Goal: Task Accomplishment & Management: Manage account settings

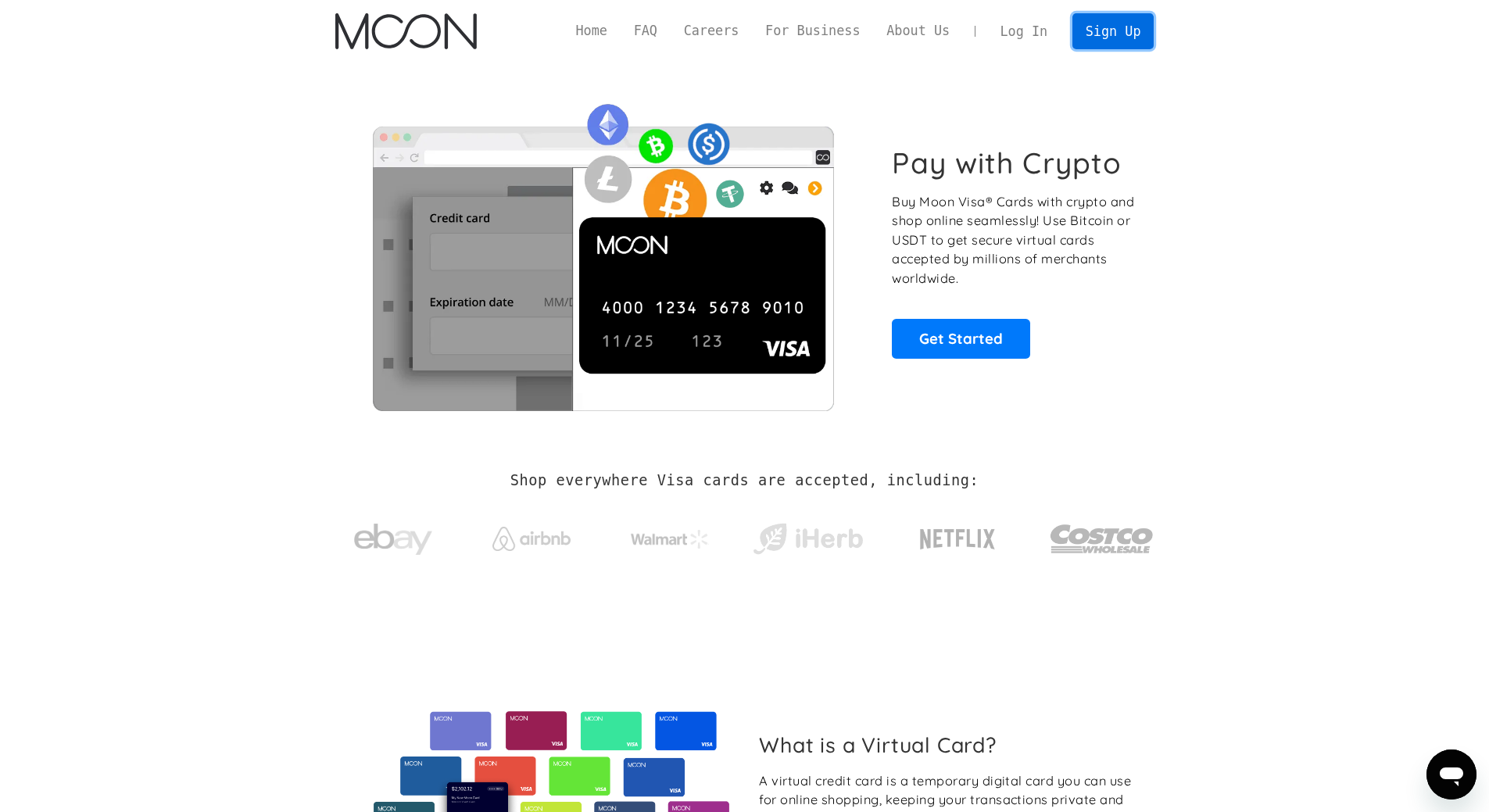
click at [1108, 29] on link "Sign Up" at bounding box center [1112, 30] width 81 height 35
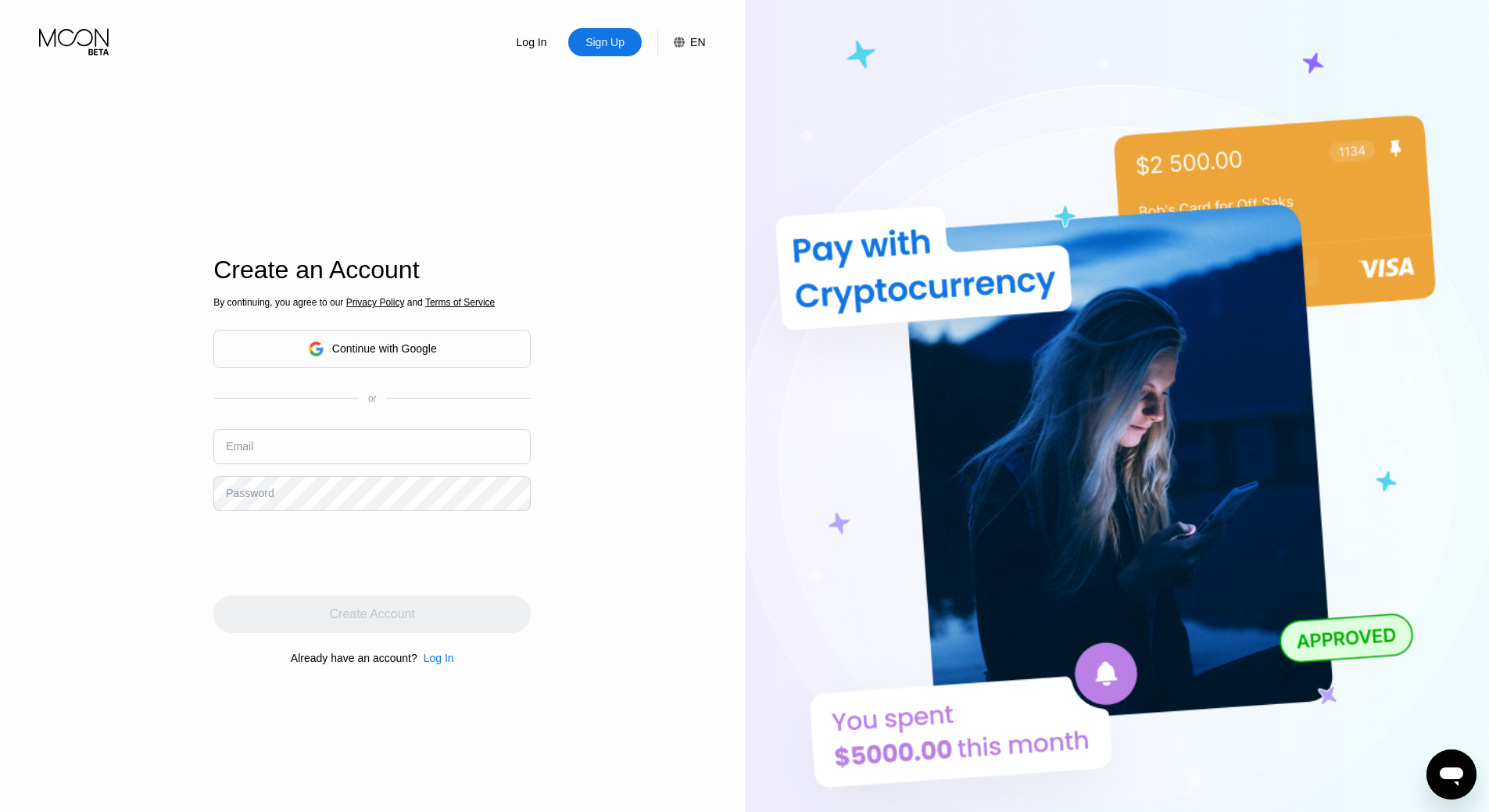
type input "[EMAIL_ADDRESS][DOMAIN_NAME]"
click at [519, 36] on div "Log In" at bounding box center [532, 42] width 33 height 15
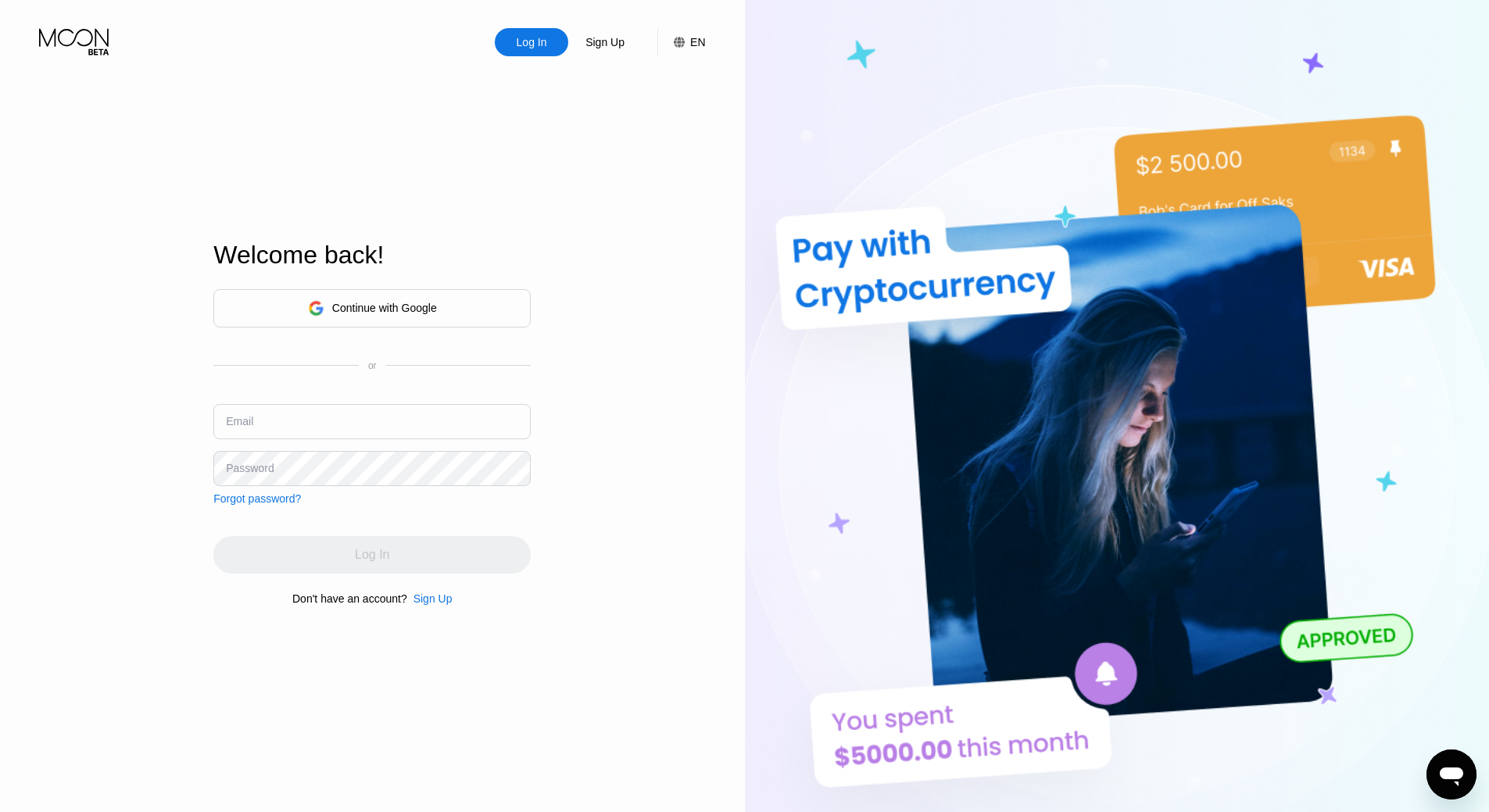
click at [315, 401] on div "Continue with Google or Email Password Forgot password?" at bounding box center [372, 396] width 318 height 216
click at [314, 416] on input "text" at bounding box center [372, 421] width 318 height 35
click at [314, 430] on input "text" at bounding box center [372, 421] width 318 height 35
type input "elisefiore@protonmail.com"
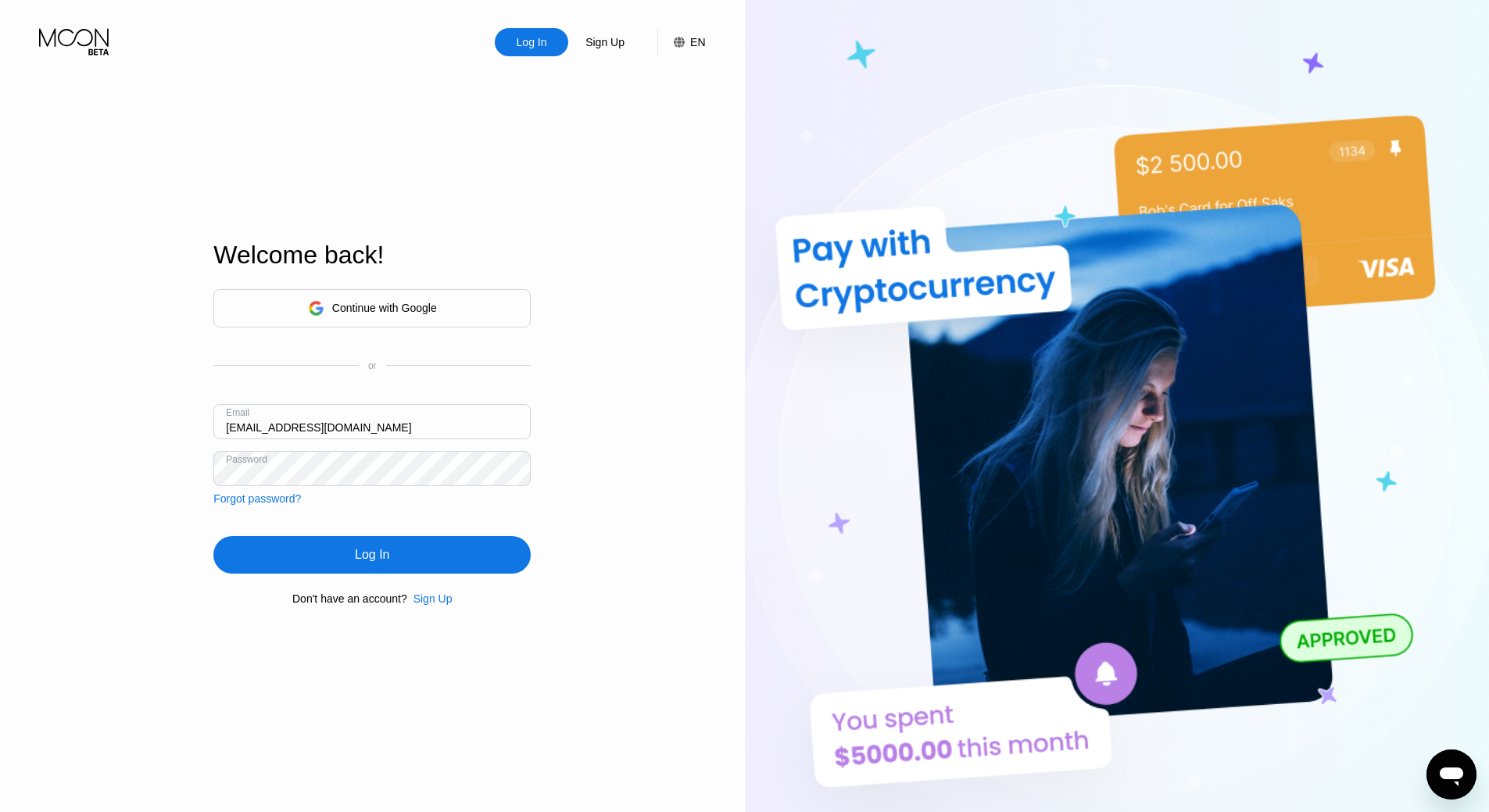
click at [515, 486] on nordpass-icon at bounding box center [372, 486] width 318 height 0
click at [317, 420] on input "elisefiore@protonmail.com" at bounding box center [372, 421] width 318 height 35
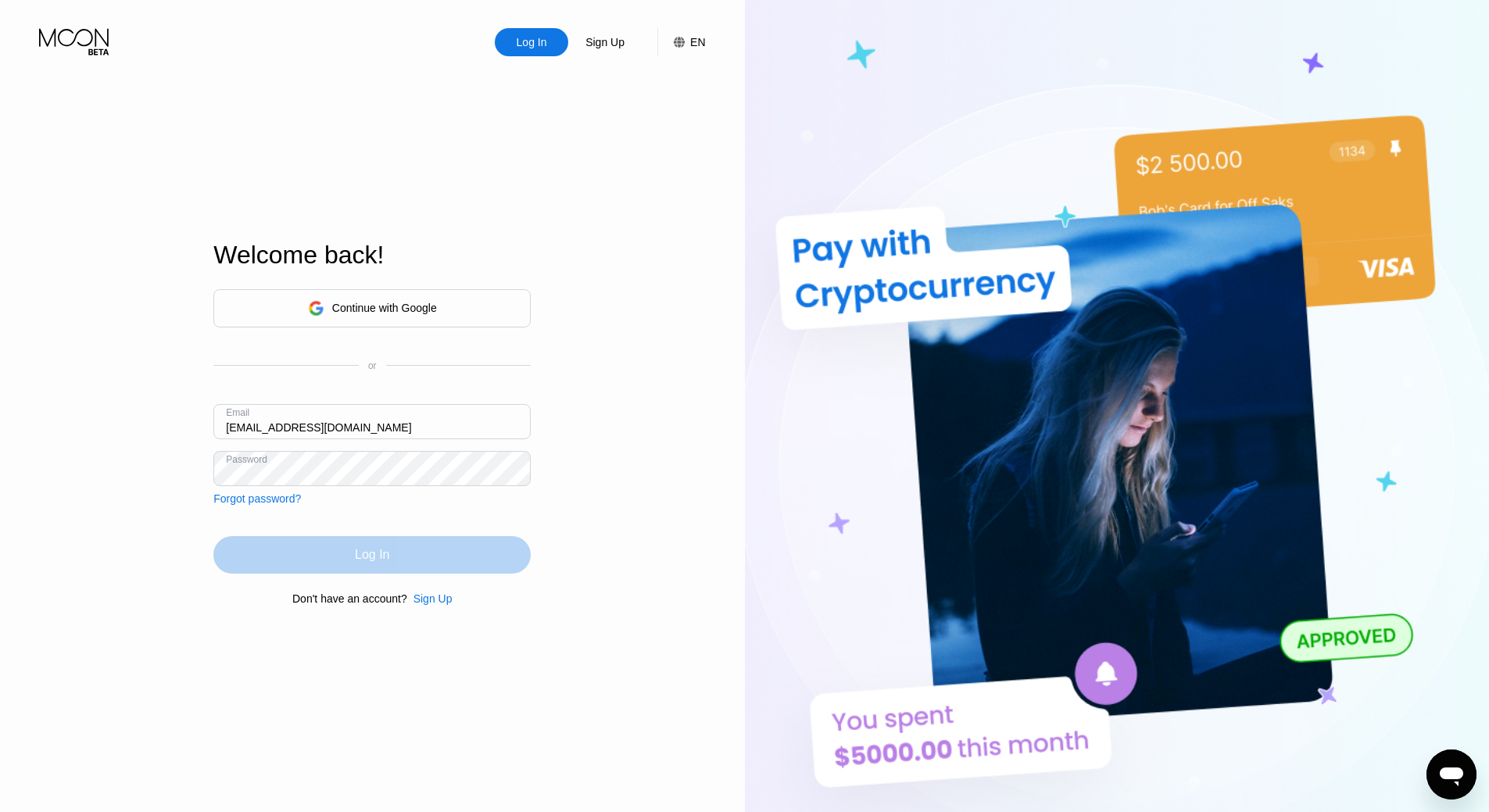
click at [371, 550] on div "Log In" at bounding box center [372, 554] width 34 height 15
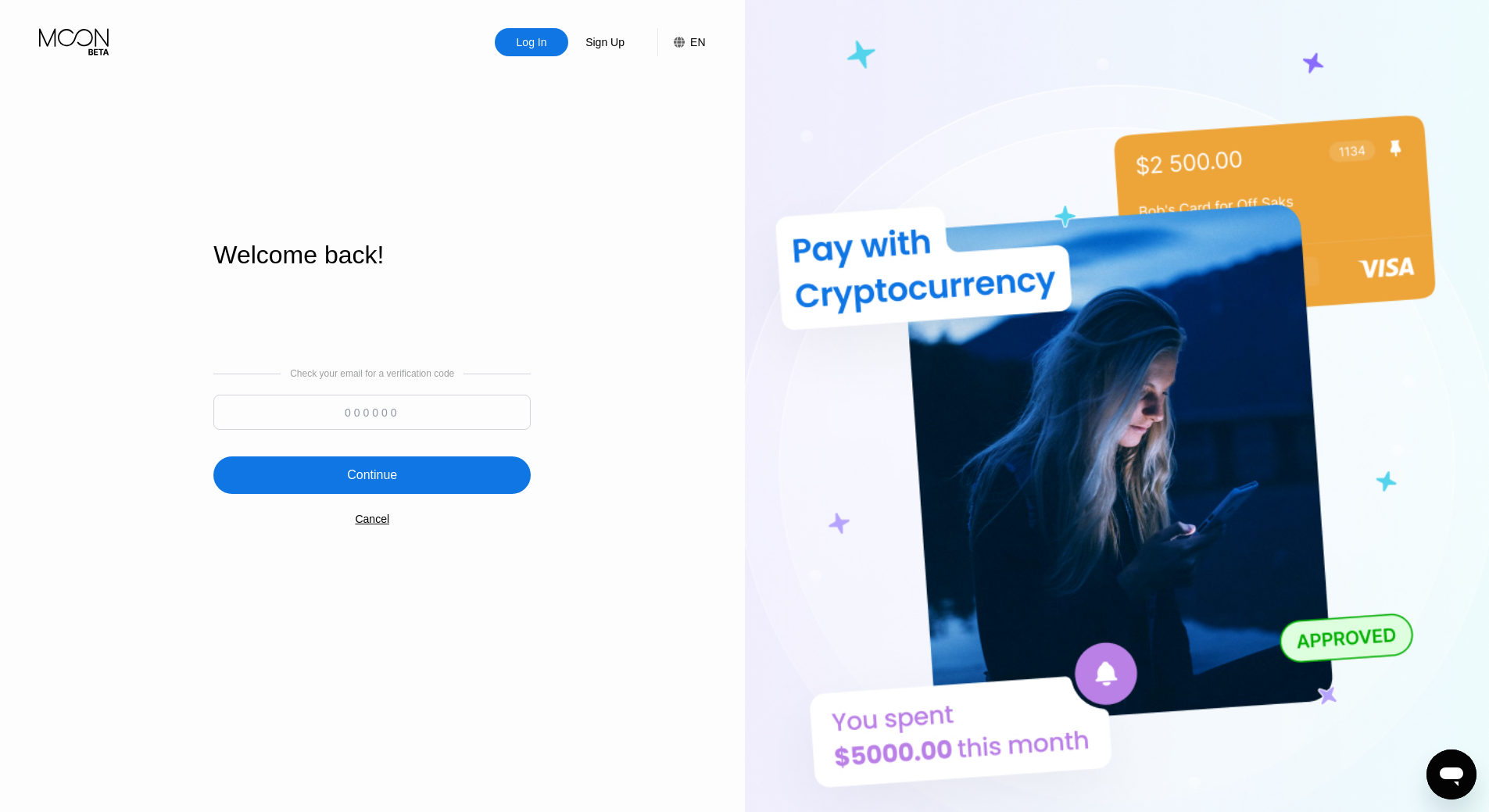
click at [419, 416] on input at bounding box center [372, 412] width 318 height 35
type input "764933"
click at [497, 474] on div "Continue" at bounding box center [372, 474] width 318 height 37
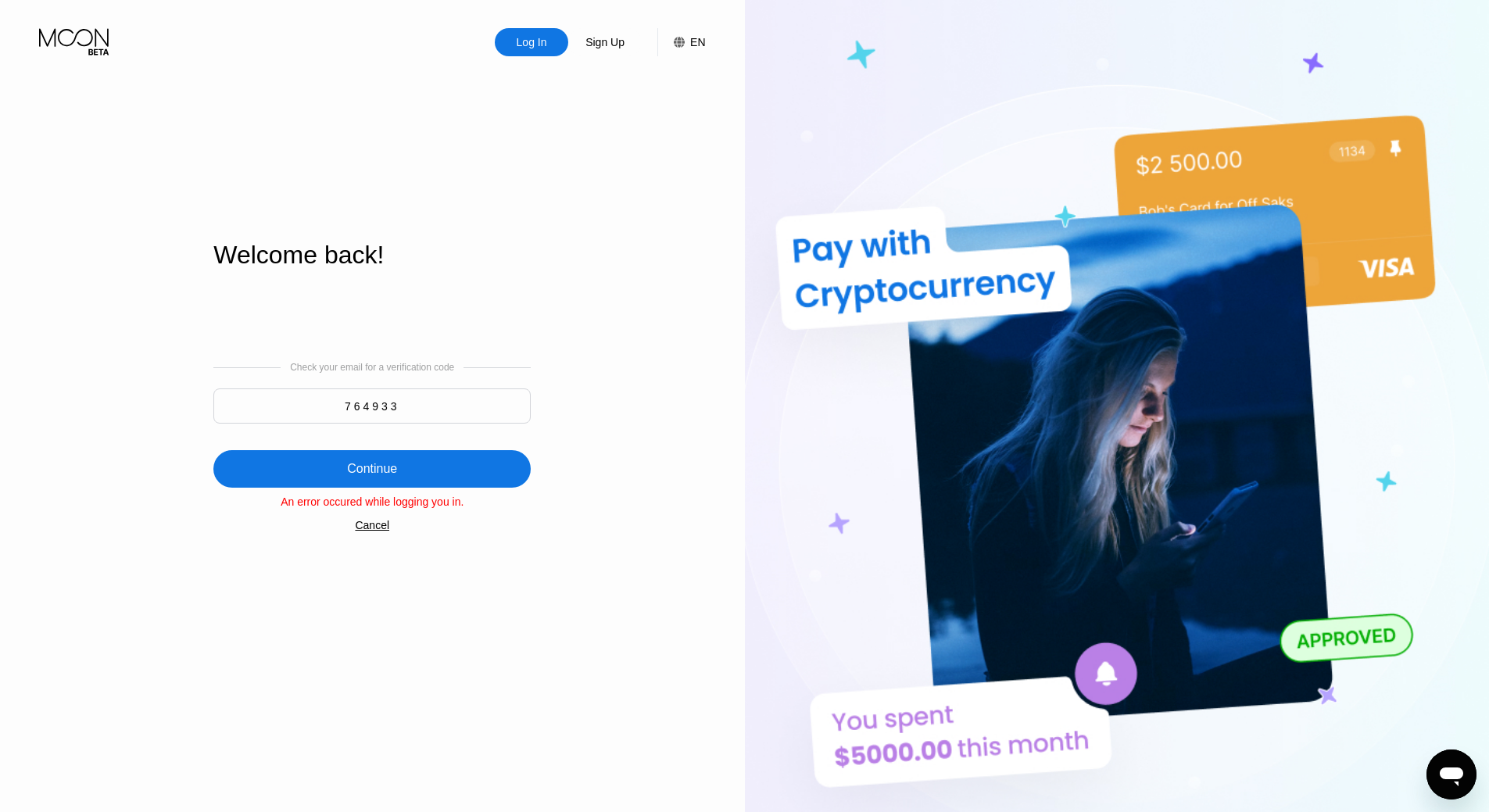
click at [376, 532] on div "Cancel" at bounding box center [372, 525] width 34 height 12
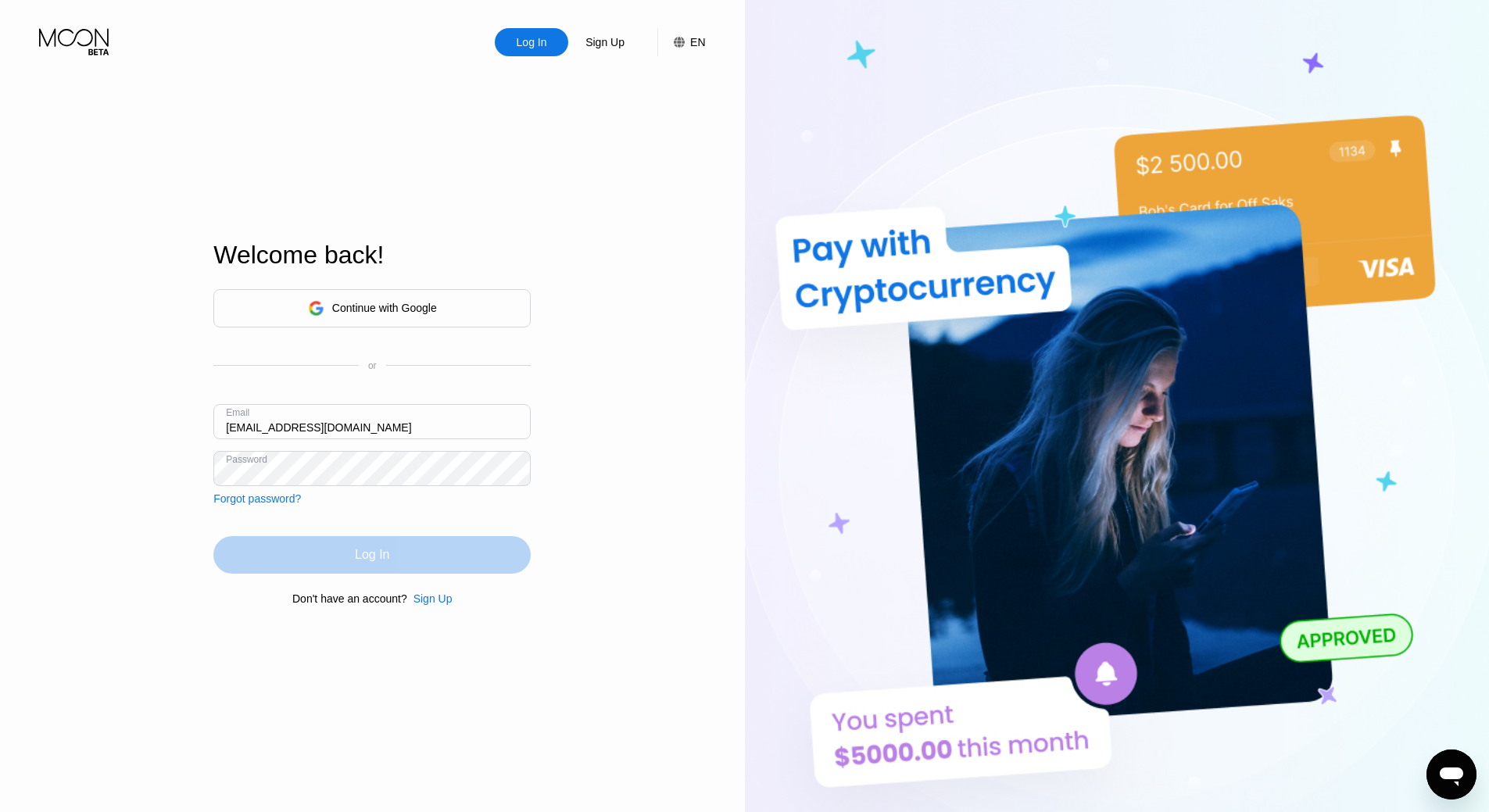
click at [362, 561] on div "Log In" at bounding box center [372, 554] width 34 height 15
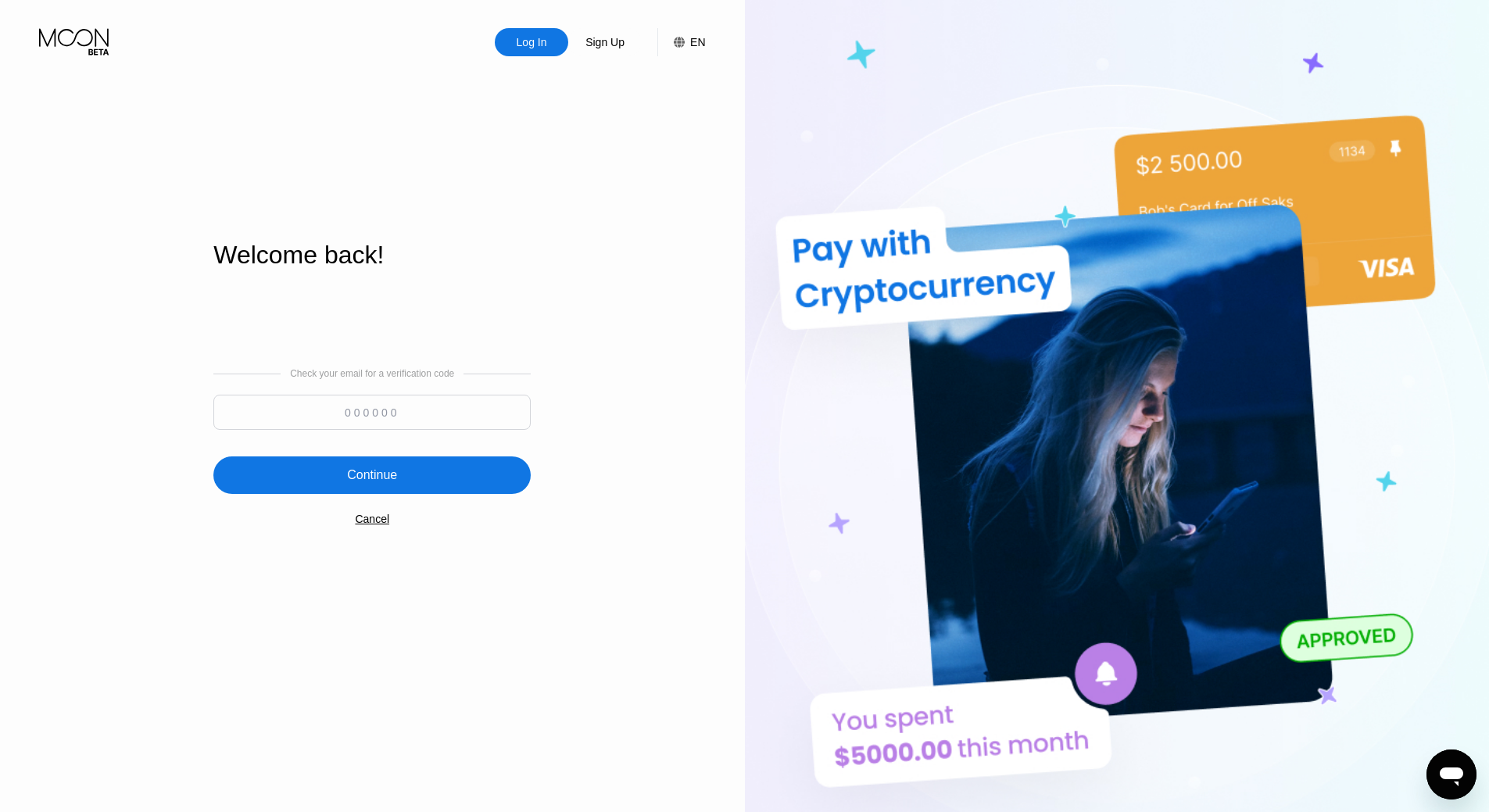
click at [365, 417] on input at bounding box center [372, 412] width 318 height 35
type input "307039"
click at [373, 467] on div "Continue" at bounding box center [372, 474] width 318 height 37
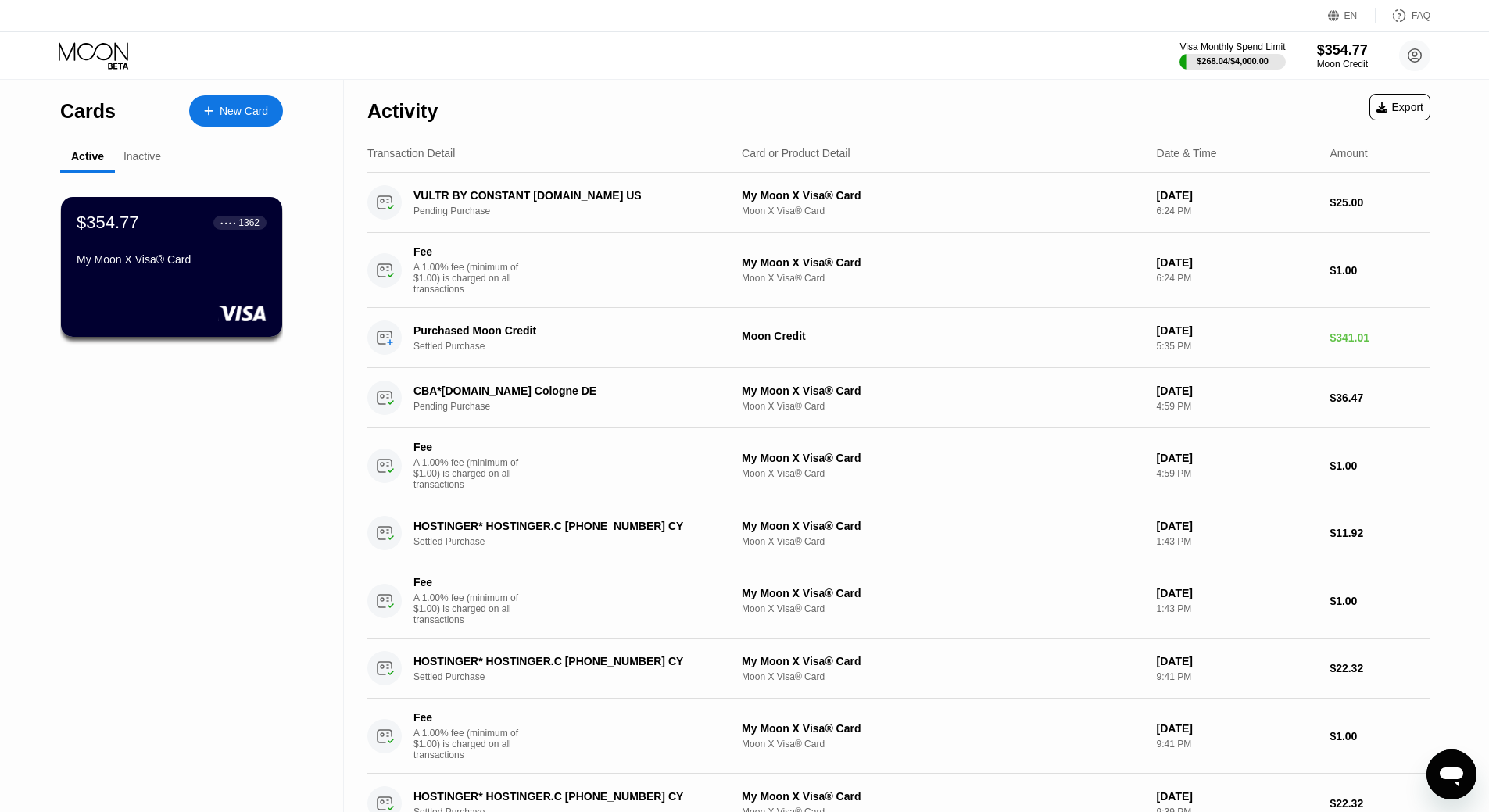
click at [0, 811] on nordpass-portal at bounding box center [0, 812] width 0 height 0
click at [102, 261] on div "My Moon X Visa® Card" at bounding box center [171, 259] width 191 height 12
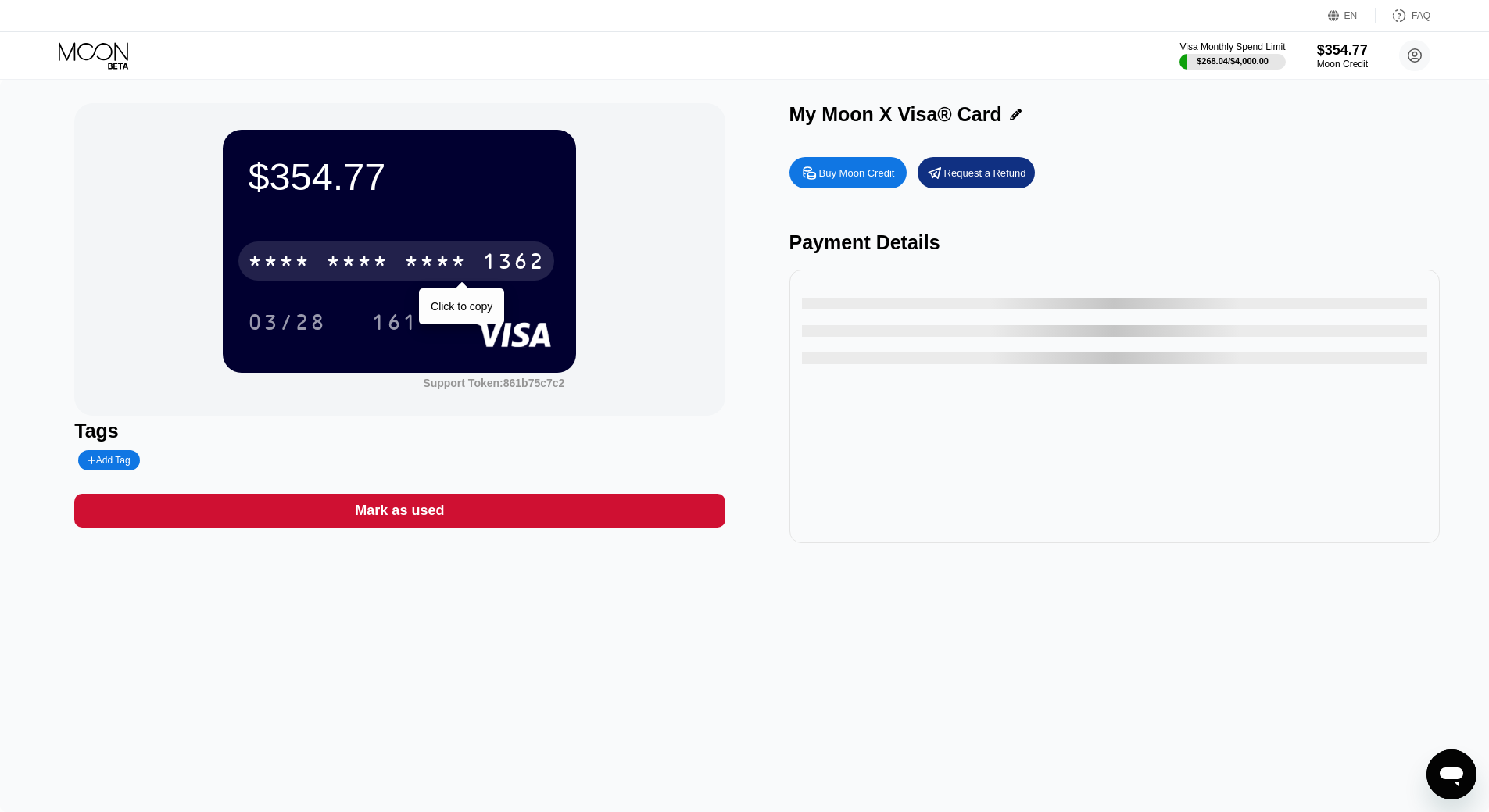
click at [427, 261] on div "* * * *" at bounding box center [435, 263] width 63 height 25
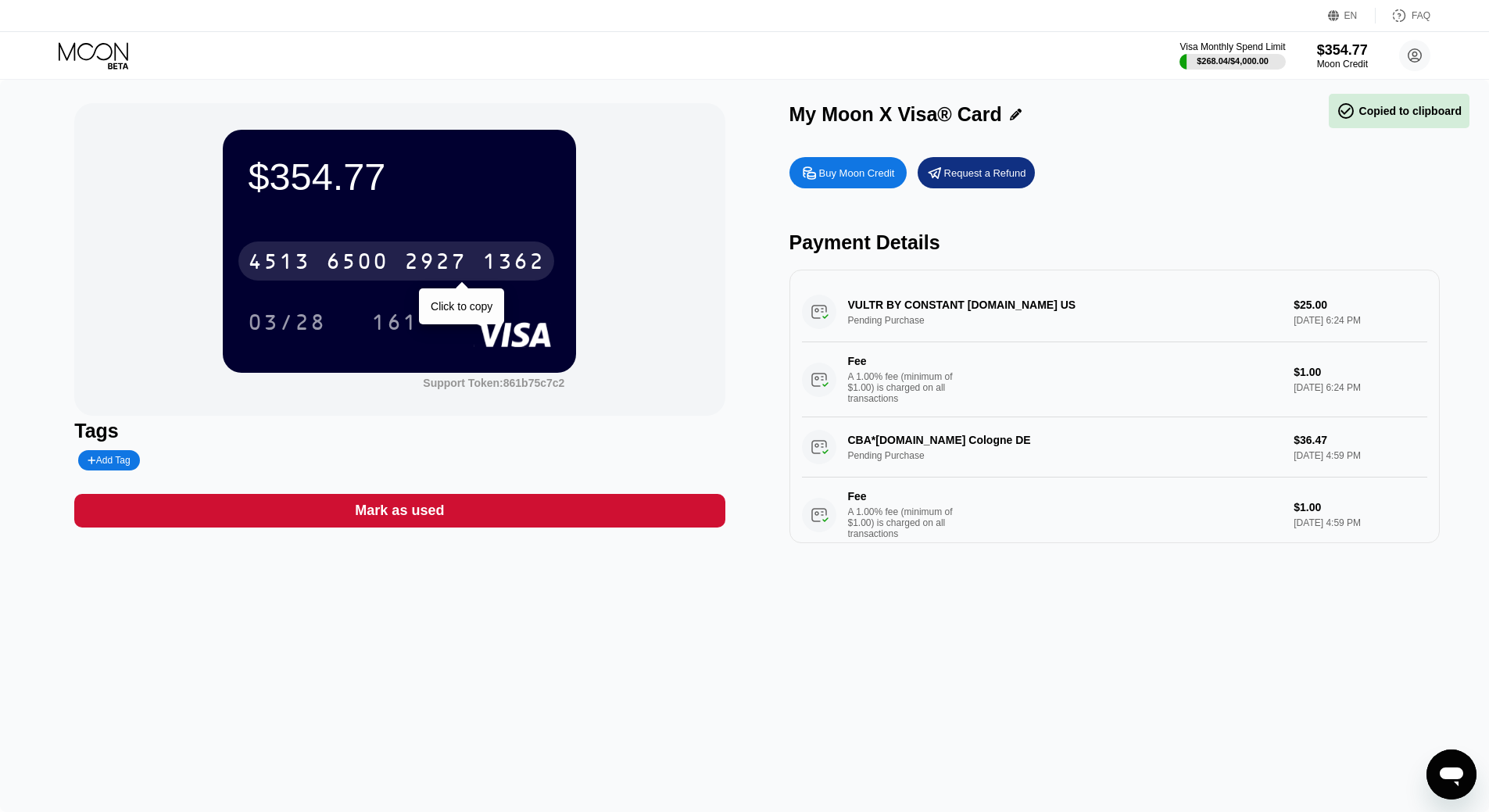
click at [427, 261] on div "2927" at bounding box center [435, 263] width 63 height 25
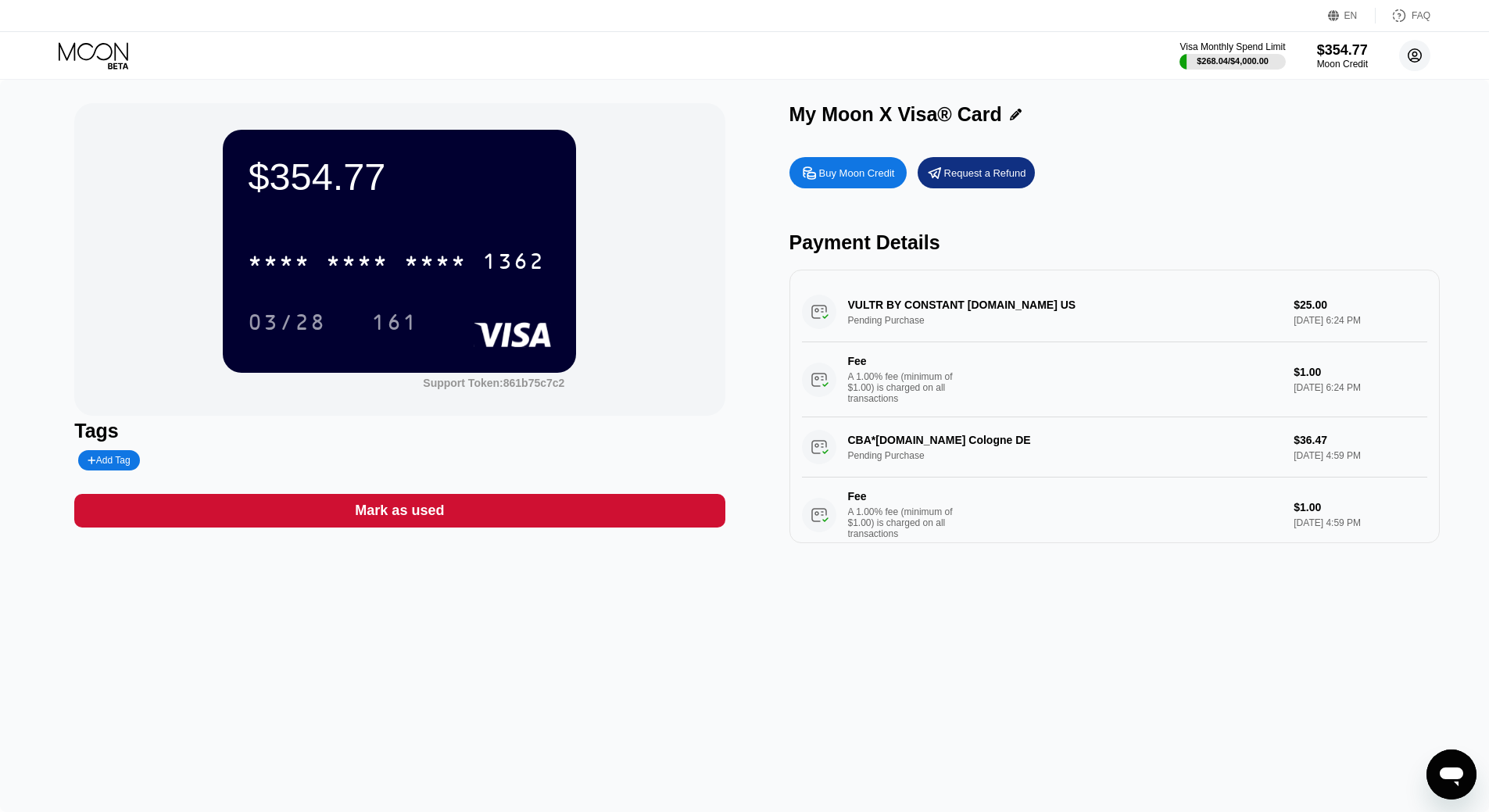
click at [1400, 53] on div "Visa Monthly Spend Limit $268.04 / $4,000.00 $354.77 Moon Credit elisefiore@pro…" at bounding box center [1305, 55] width 251 height 31
click at [1410, 55] on circle at bounding box center [1414, 55] width 31 height 31
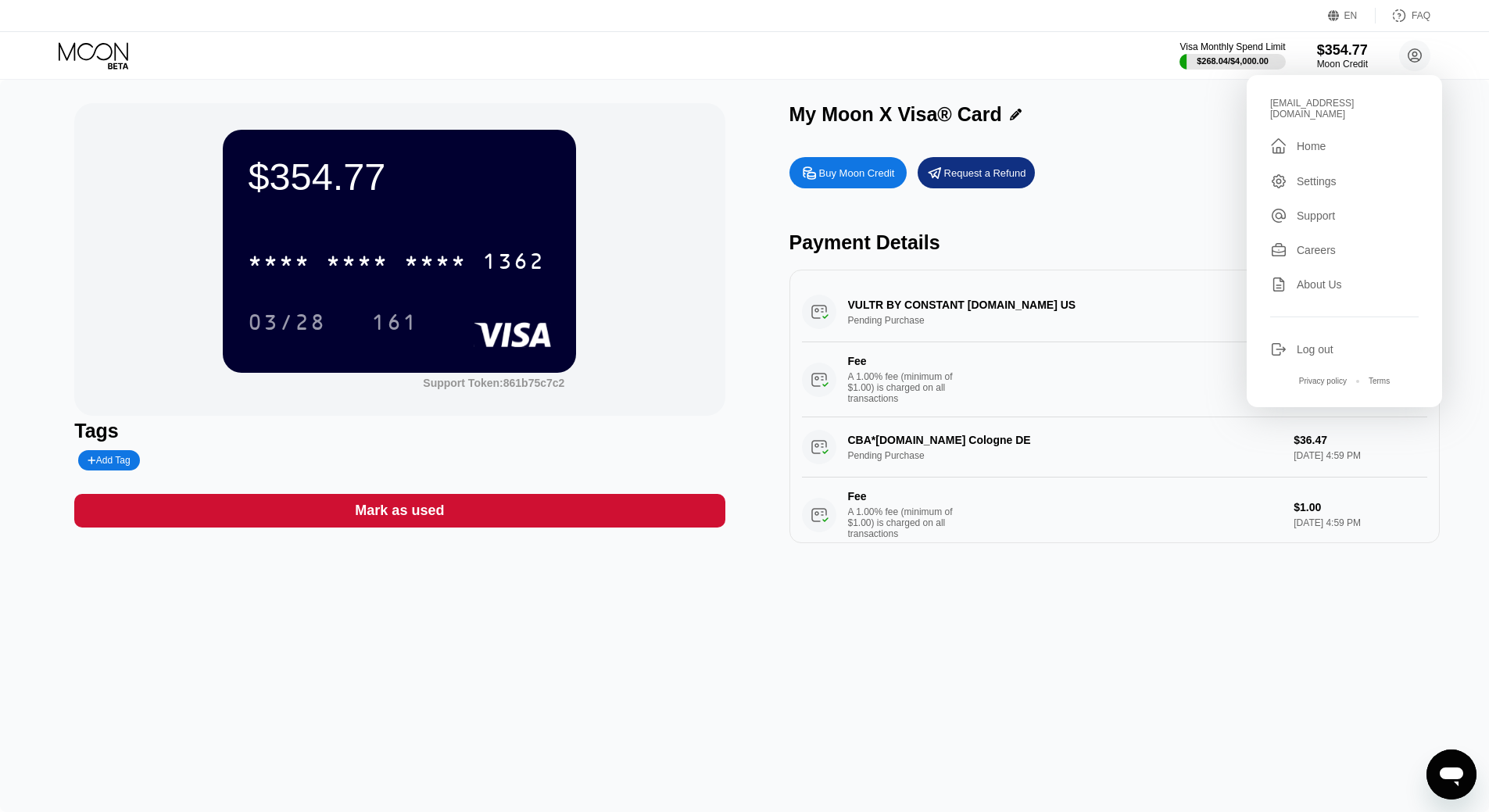
click at [1312, 327] on div "elisefiore@protonmail.com  Home Settings Support Careers About Us Log out Priv…" at bounding box center [1344, 241] width 195 height 332
click at [1307, 343] on div "Log out" at bounding box center [1314, 349] width 37 height 12
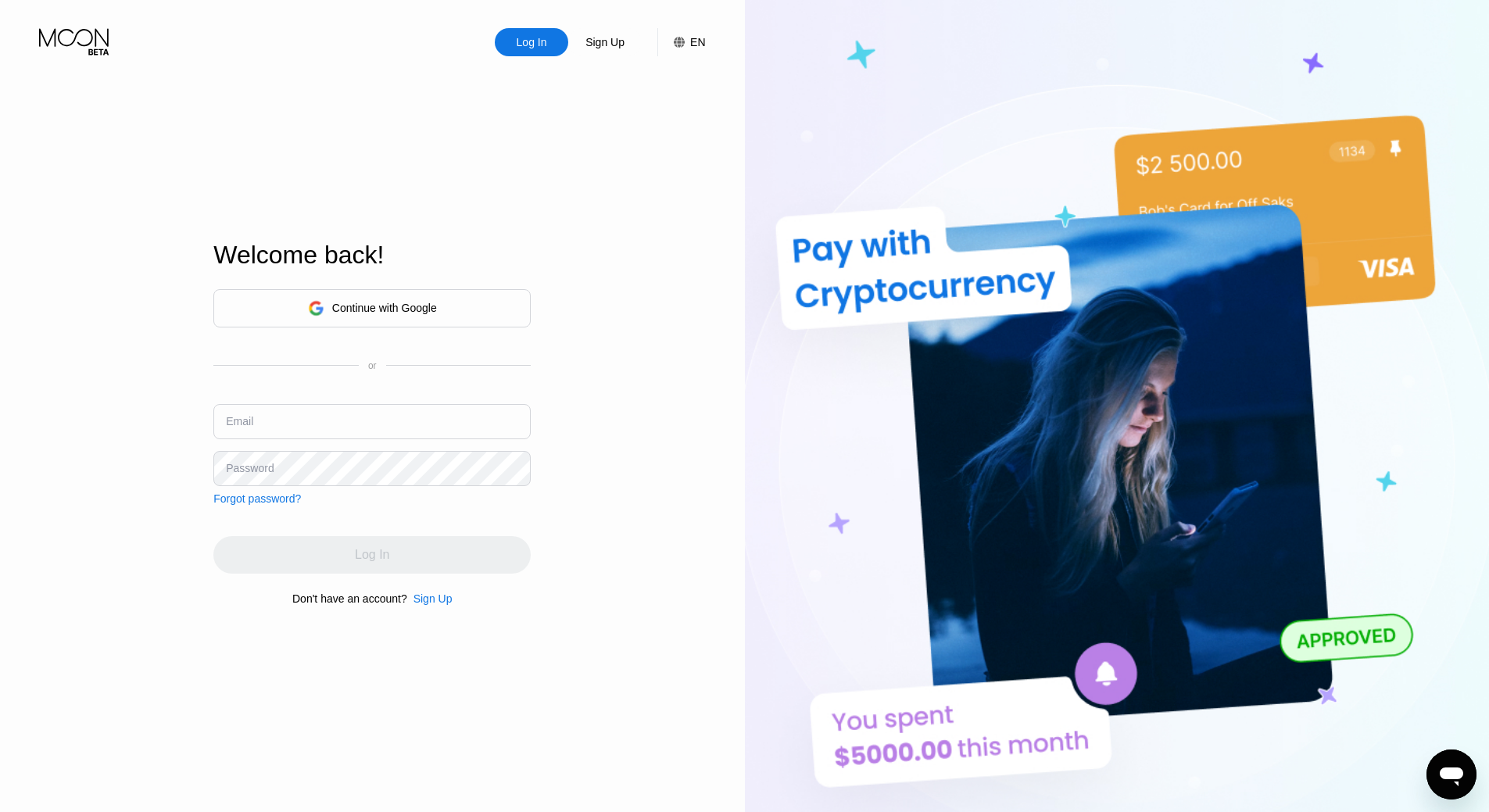
type input "[EMAIL_ADDRESS][DOMAIN_NAME]"
click at [363, 558] on div "Log In" at bounding box center [372, 554] width 318 height 37
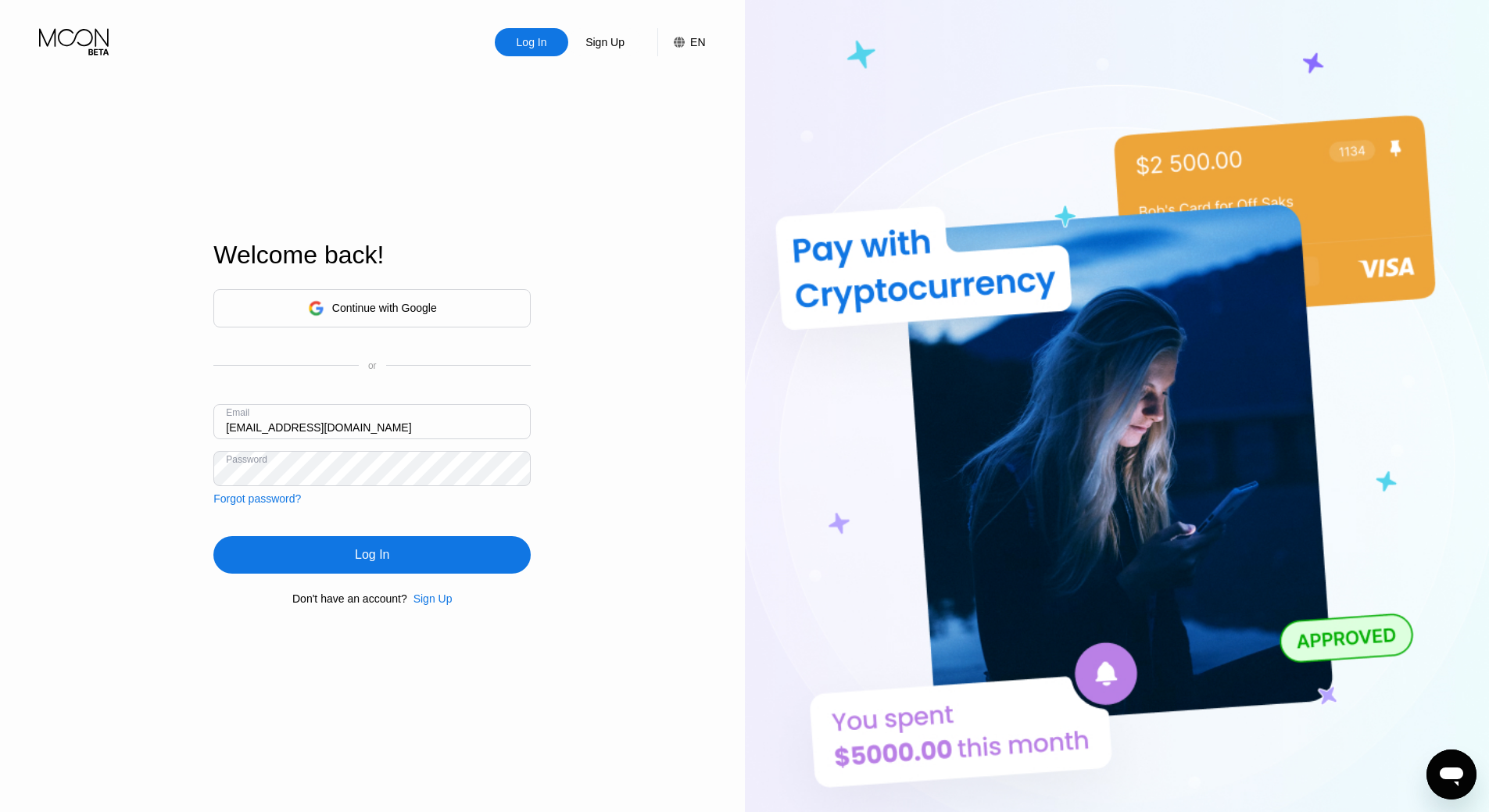
click at [428, 533] on div "Continue with Google or Email elisefiore@protonmail.com Password Forgot passwor…" at bounding box center [372, 447] width 318 height 318
click at [426, 536] on div "Continue with Google or Email elisefiore@protonmail.com Password Forgot passwor…" at bounding box center [372, 447] width 318 height 318
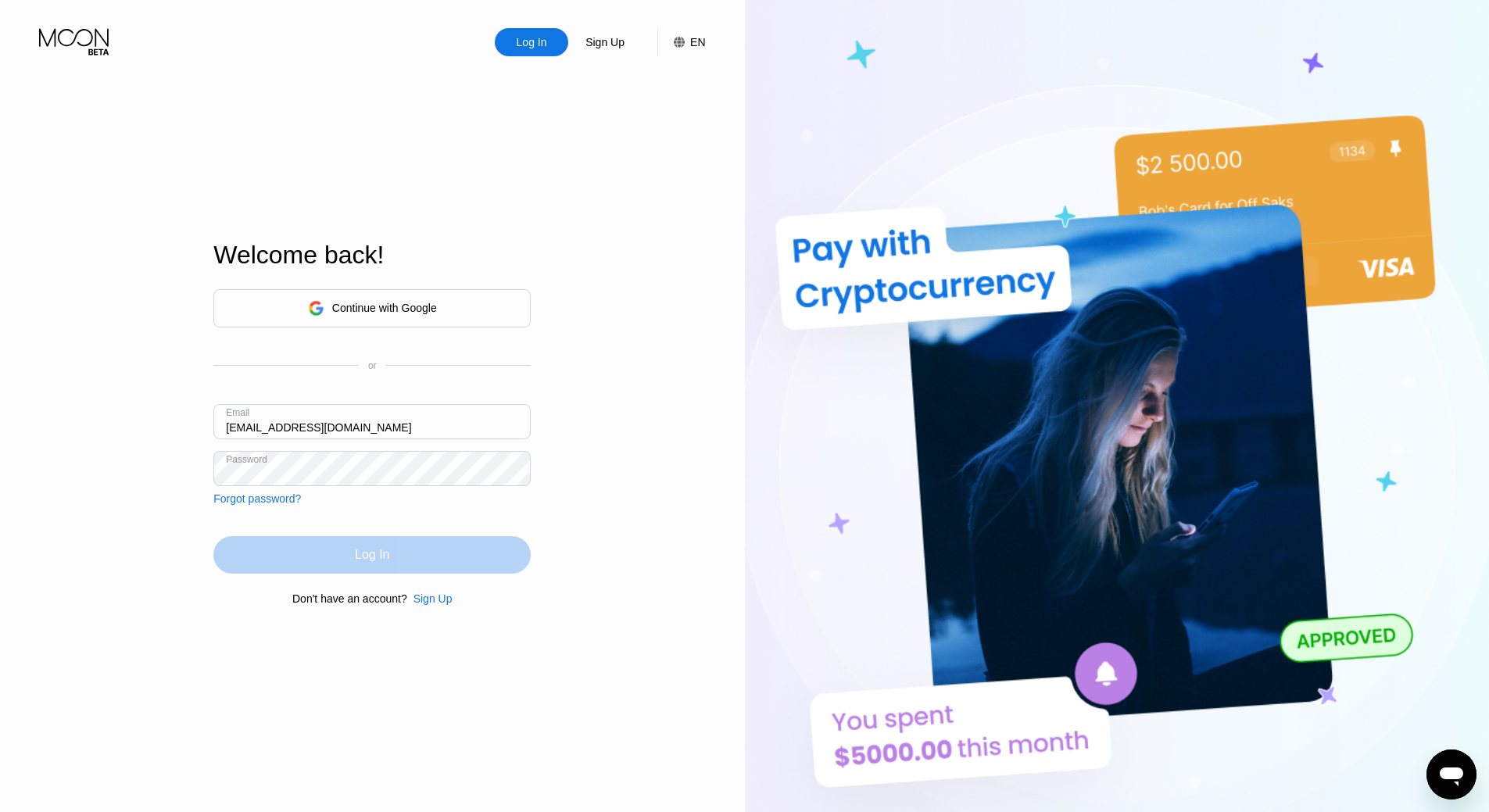
click at [428, 556] on div "Log In" at bounding box center [372, 554] width 318 height 37
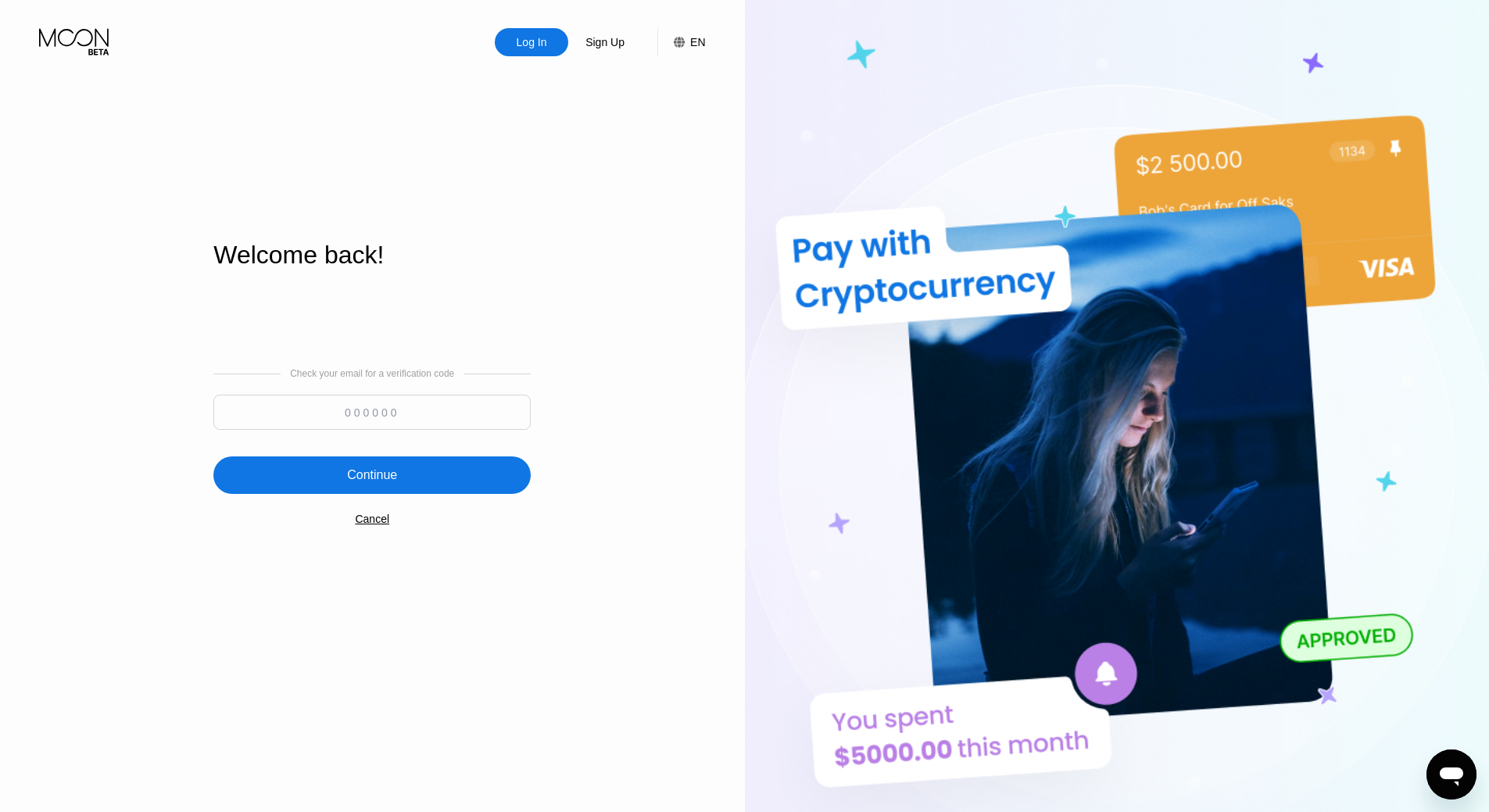
click at [395, 408] on input at bounding box center [372, 412] width 318 height 35
type input "450866"
click at [375, 464] on div "Continue" at bounding box center [372, 474] width 318 height 37
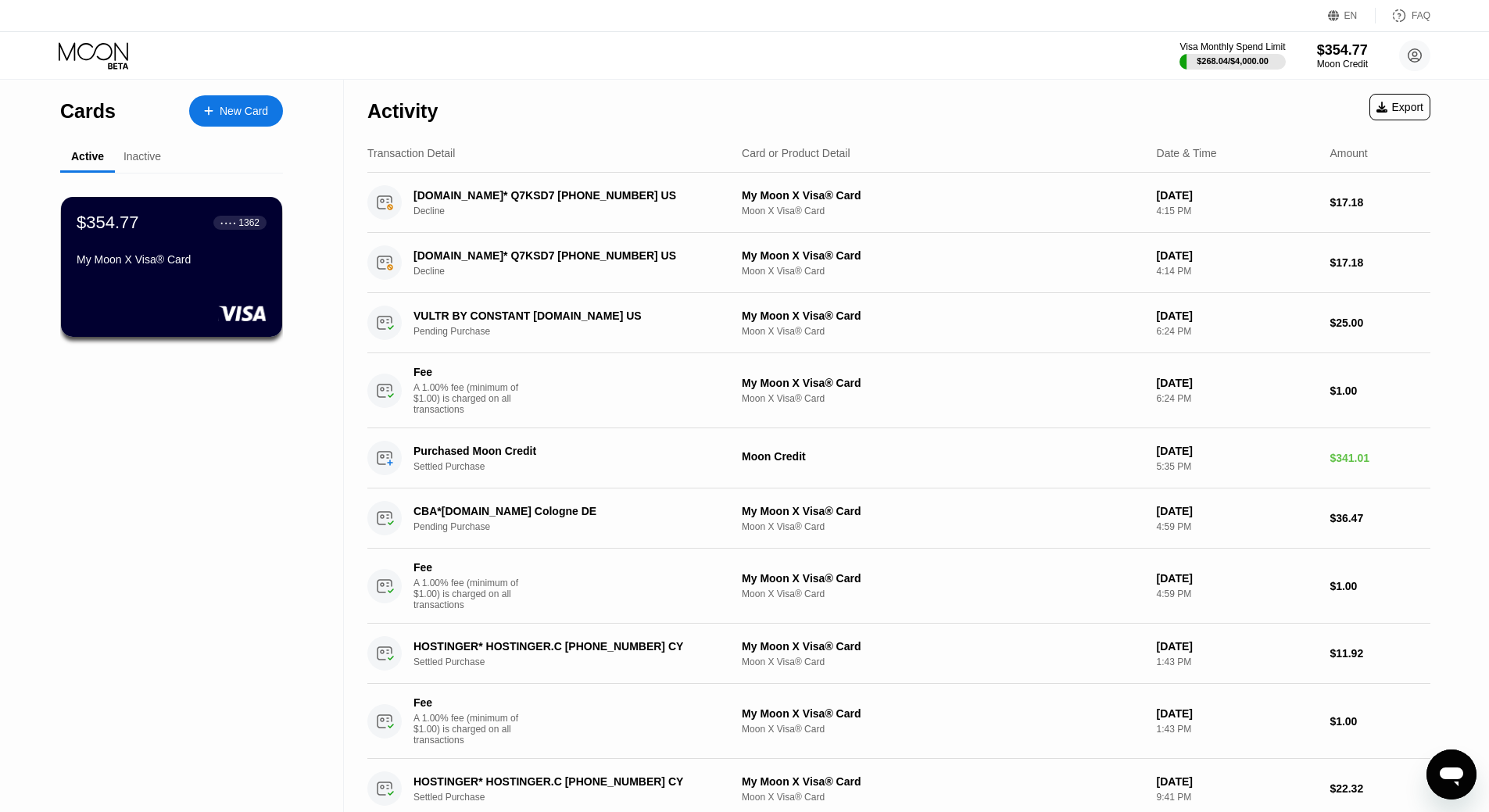
click at [630, 73] on div "Visa Monthly Spend Limit $268.04 / $4,000.00 $354.77 Moon Credit elisefiore@pro…" at bounding box center [744, 55] width 1489 height 47
click at [170, 214] on div "$354.77 ● ● ● ● 1362" at bounding box center [171, 222] width 191 height 20
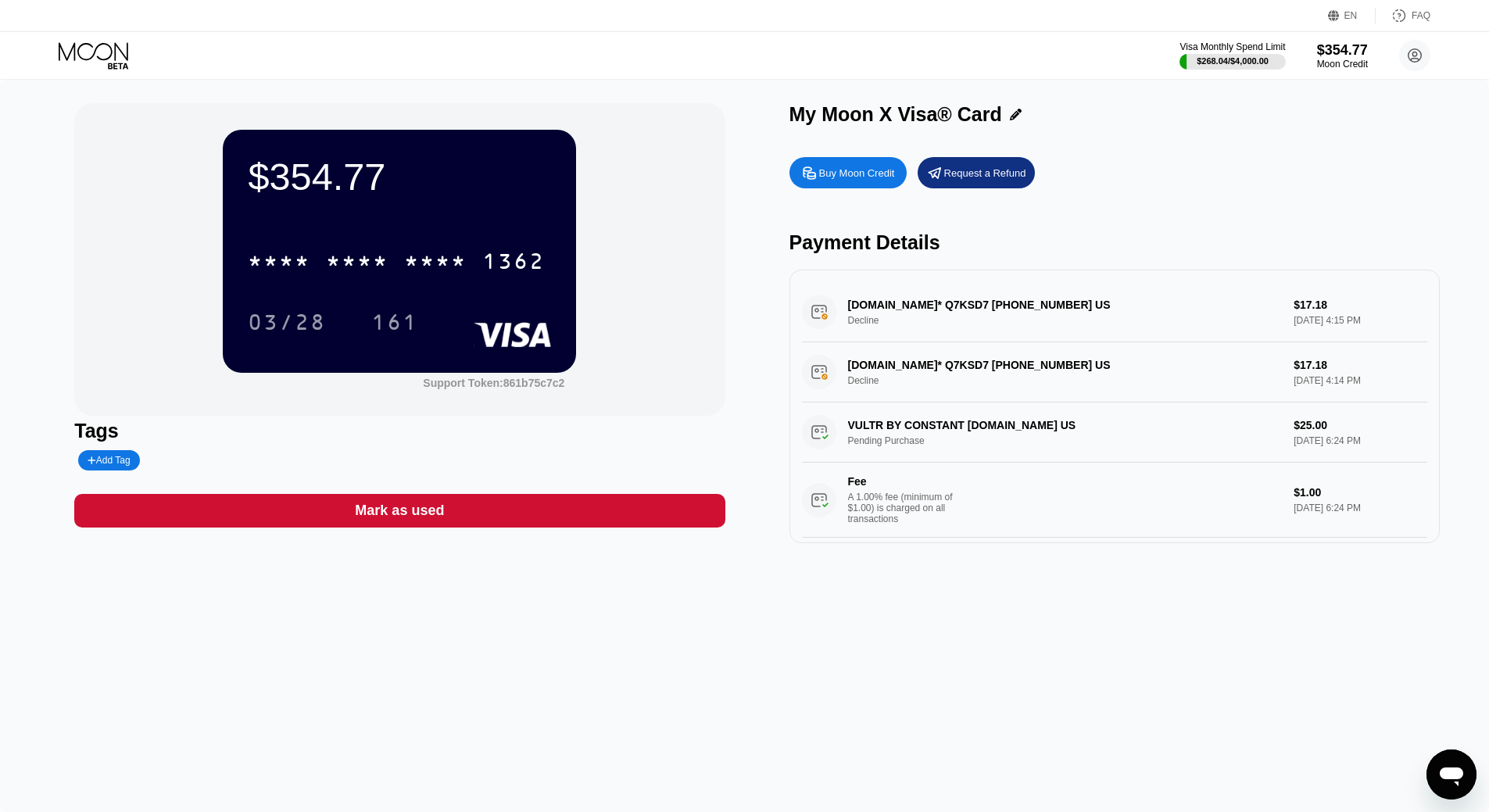
click at [899, 338] on div "NAME-CHEAP.COM* Q7KSD7 +13233752822 US Decline $17.18 Aug 21, 2025 4:15 PM" at bounding box center [1113, 312] width 625 height 60
